Goal: Task Accomplishment & Management: Use online tool/utility

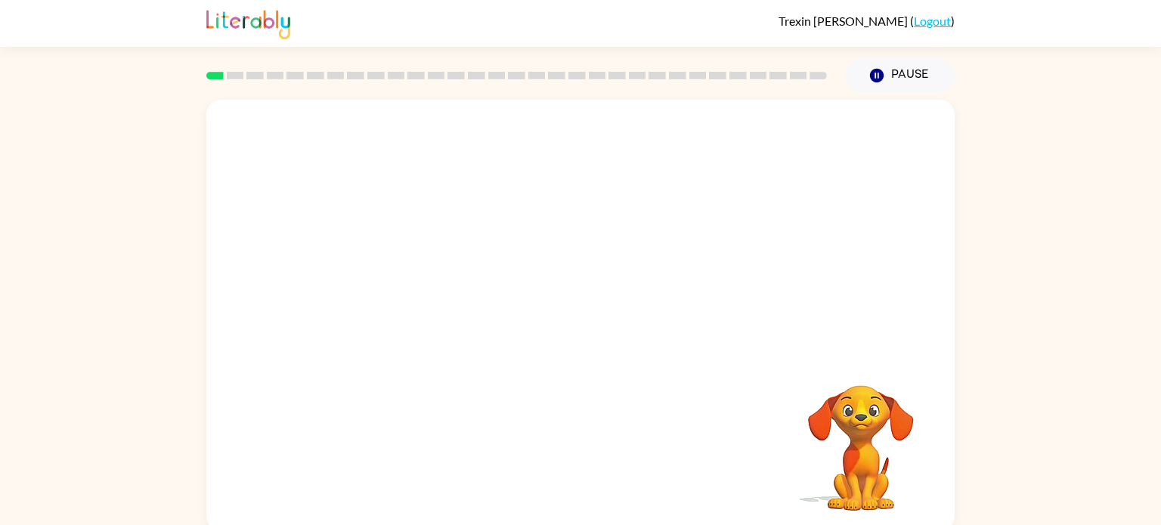
scroll to position [6, 0]
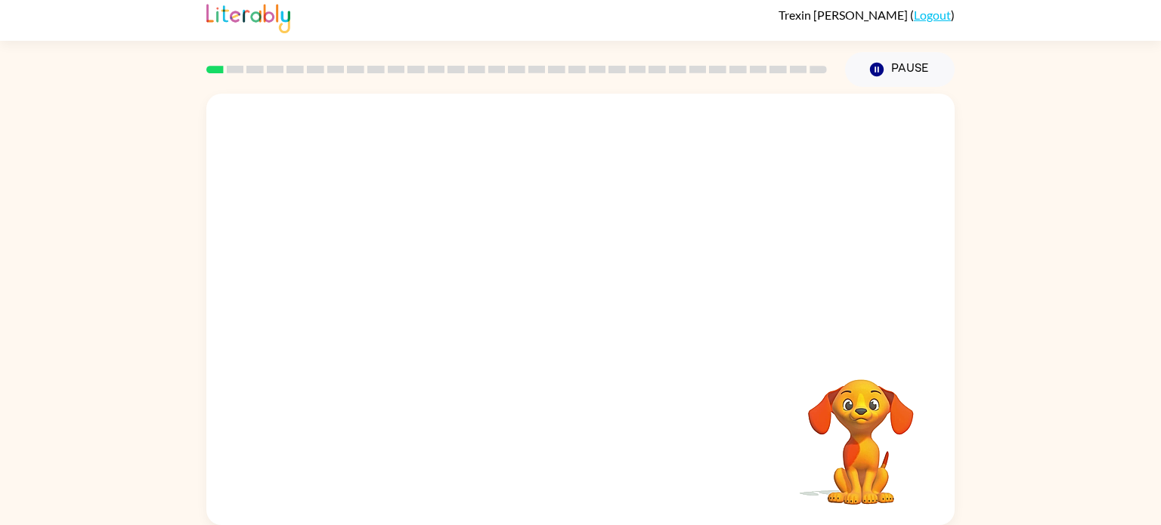
click at [911, 457] on video "Your browser must support playing .mp4 files to use Literably. Please try using…" at bounding box center [860, 431] width 151 height 151
click at [569, 317] on div at bounding box center [580, 316] width 97 height 55
click at [601, 317] on button "button" at bounding box center [580, 316] width 97 height 55
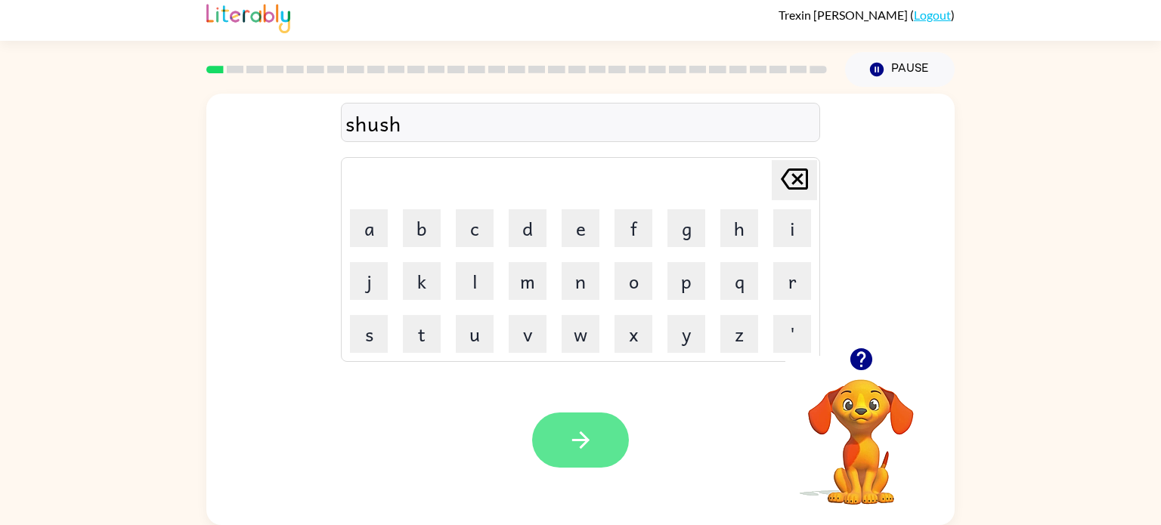
click at [557, 429] on button "button" at bounding box center [580, 440] width 97 height 55
click at [614, 439] on button "button" at bounding box center [580, 440] width 97 height 55
click at [542, 436] on button "button" at bounding box center [580, 440] width 97 height 55
click at [609, 449] on button "button" at bounding box center [580, 440] width 97 height 55
click at [575, 436] on icon "button" at bounding box center [581, 440] width 26 height 26
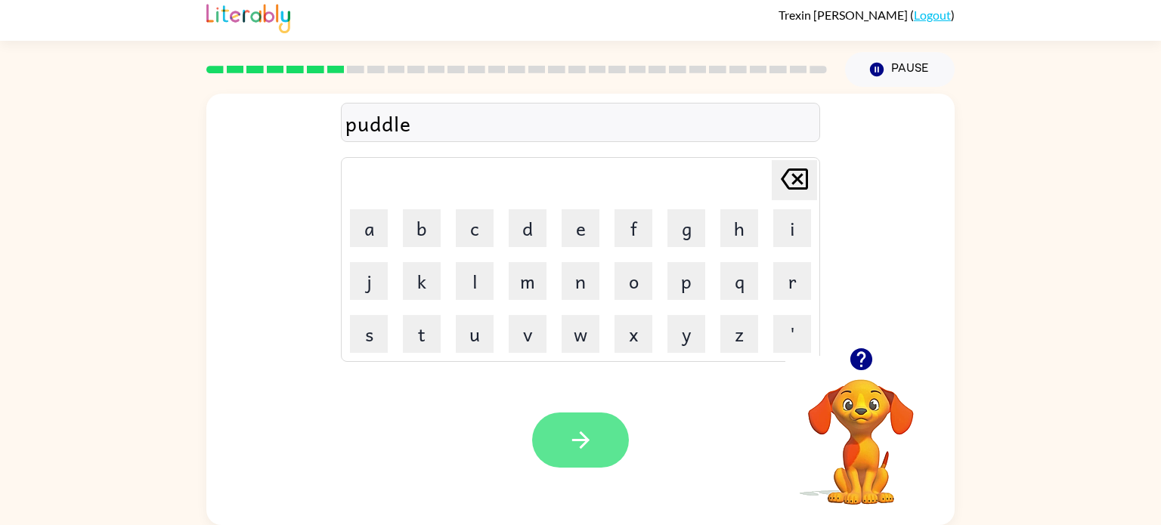
click at [557, 447] on button "button" at bounding box center [580, 440] width 97 height 55
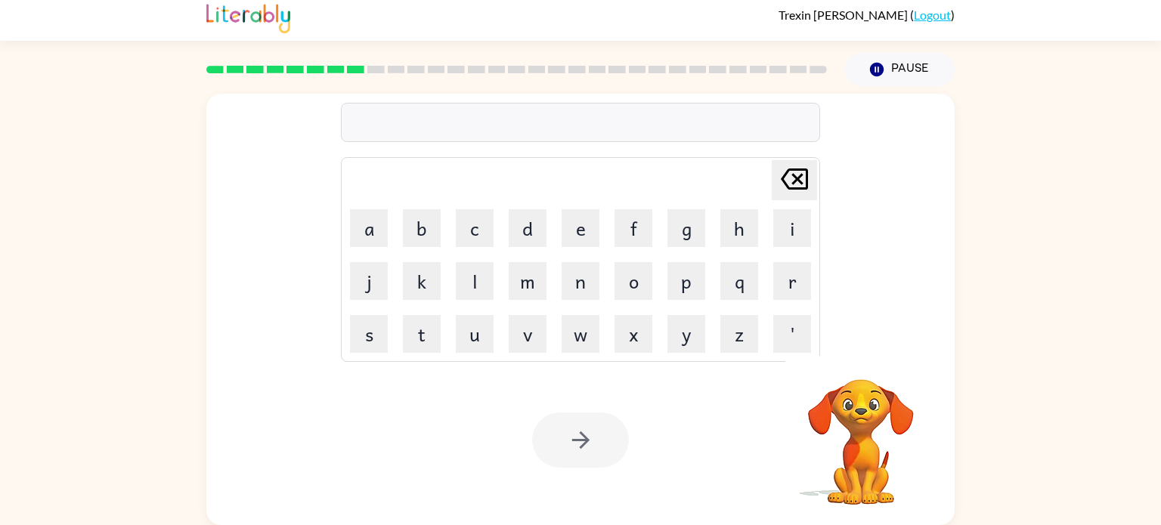
click at [557, 447] on div at bounding box center [580, 440] width 97 height 55
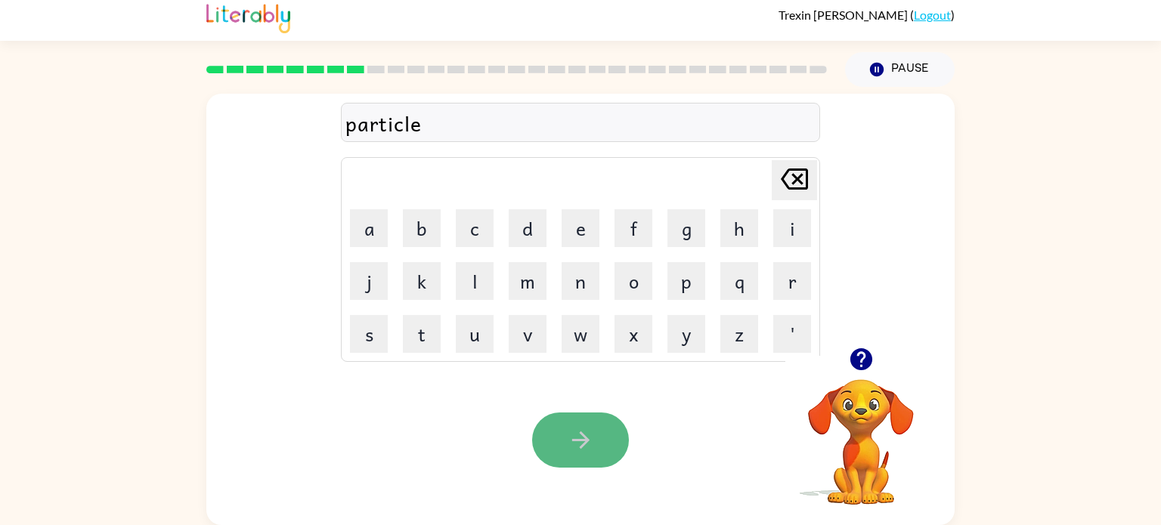
click at [574, 441] on icon "button" at bounding box center [579, 440] width 17 height 17
click at [860, 361] on icon "button" at bounding box center [861, 359] width 26 height 26
click at [590, 445] on icon "button" at bounding box center [581, 440] width 26 height 26
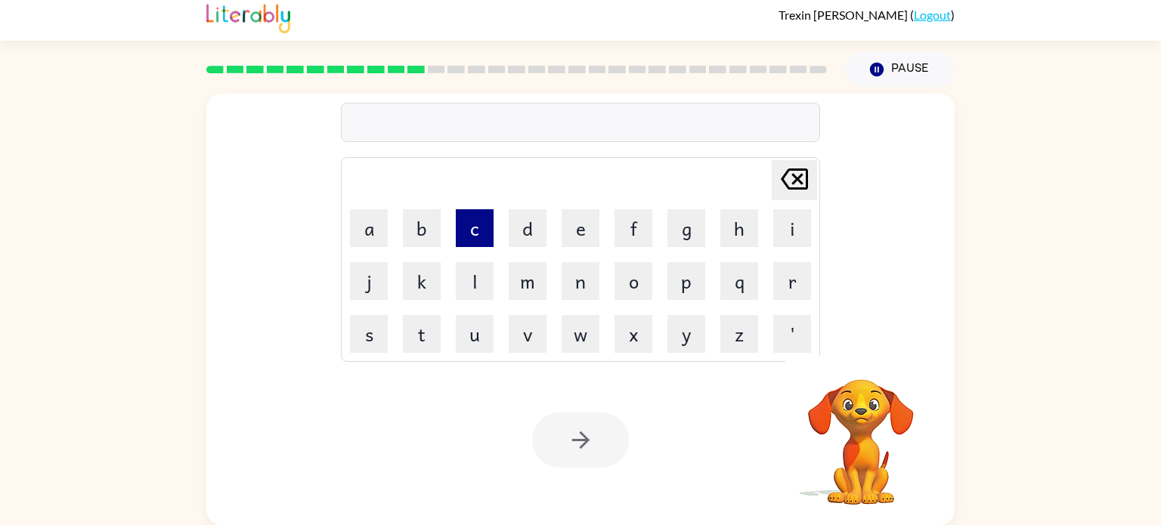
click at [466, 230] on button "c" at bounding box center [475, 228] width 38 height 38
type button "c"
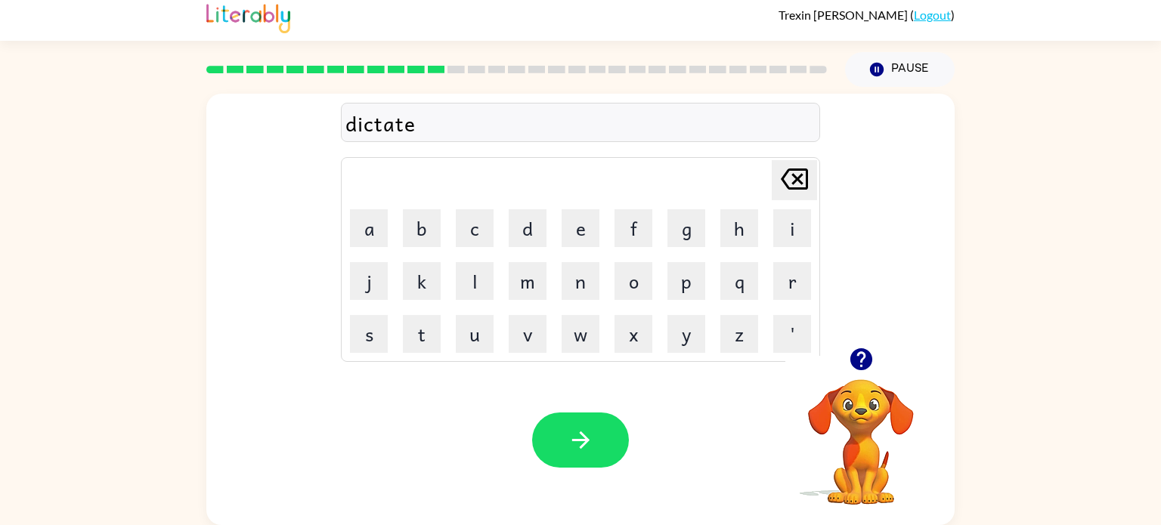
click at [589, 427] on icon "button" at bounding box center [581, 440] width 26 height 26
click at [580, 460] on button "button" at bounding box center [580, 440] width 97 height 55
click at [550, 441] on button "button" at bounding box center [580, 440] width 97 height 55
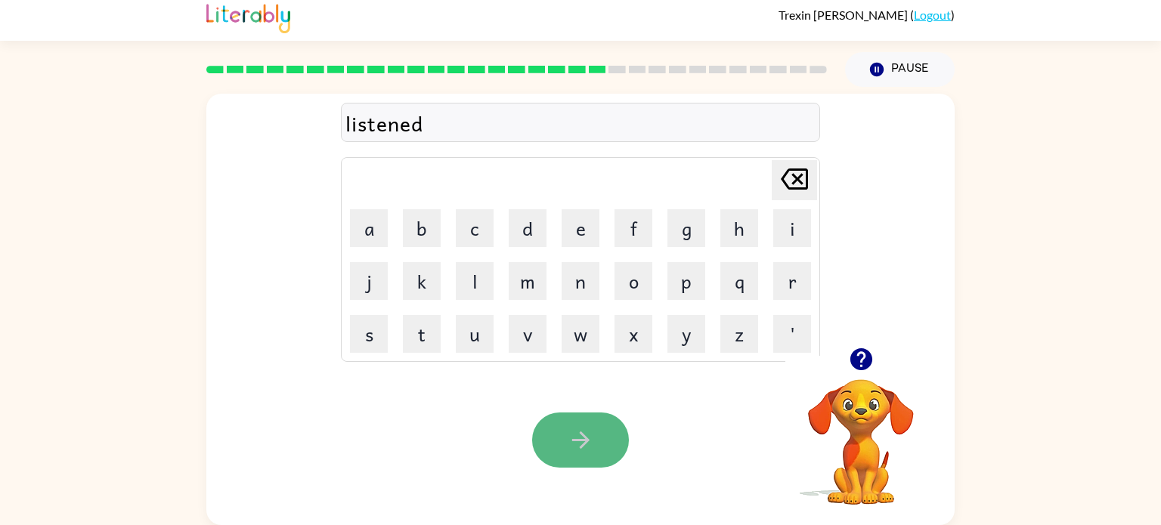
click at [599, 450] on button "button" at bounding box center [580, 440] width 97 height 55
click at [619, 434] on button "button" at bounding box center [580, 440] width 97 height 55
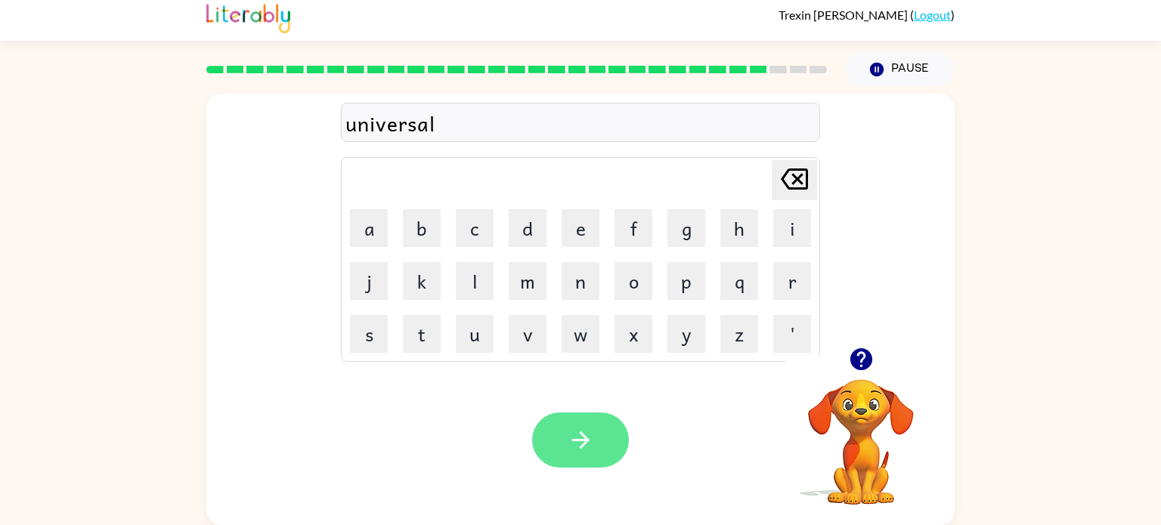
click at [585, 446] on icon "button" at bounding box center [581, 440] width 26 height 26
